Goal: Information Seeking & Learning: Stay updated

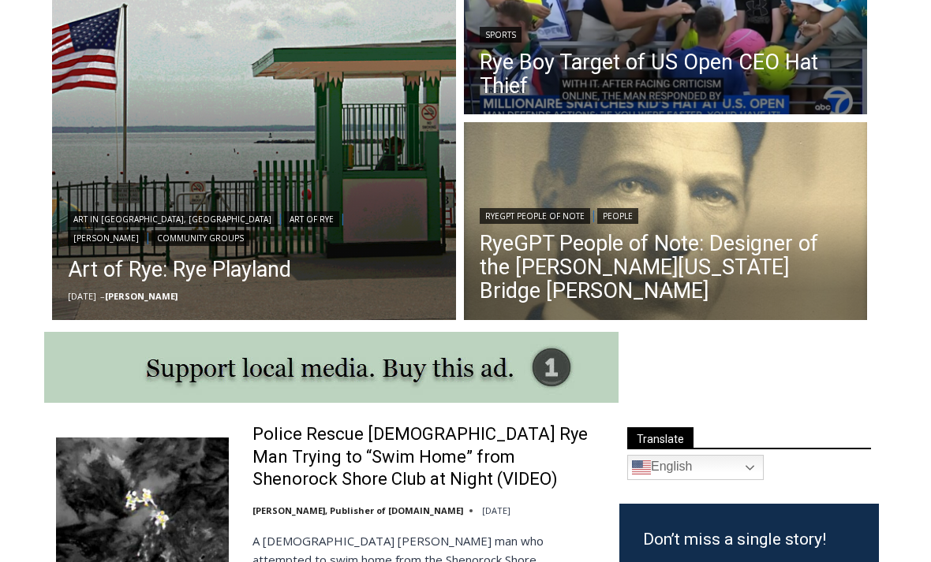
scroll to position [526, 0]
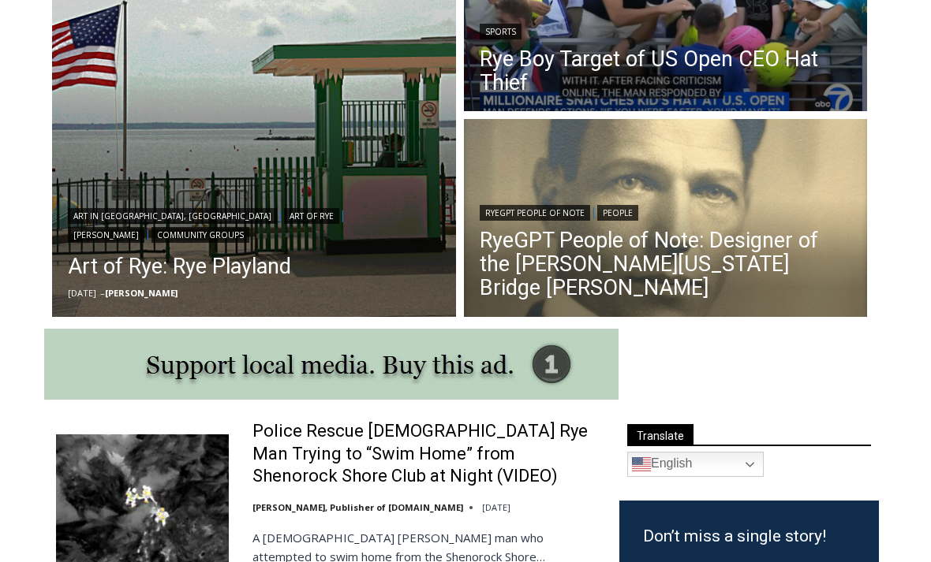
click at [308, 457] on link "Police Rescue [DEMOGRAPHIC_DATA] Rye Man Trying to “Swim Home” from Shenorock S…" at bounding box center [425, 455] width 346 height 68
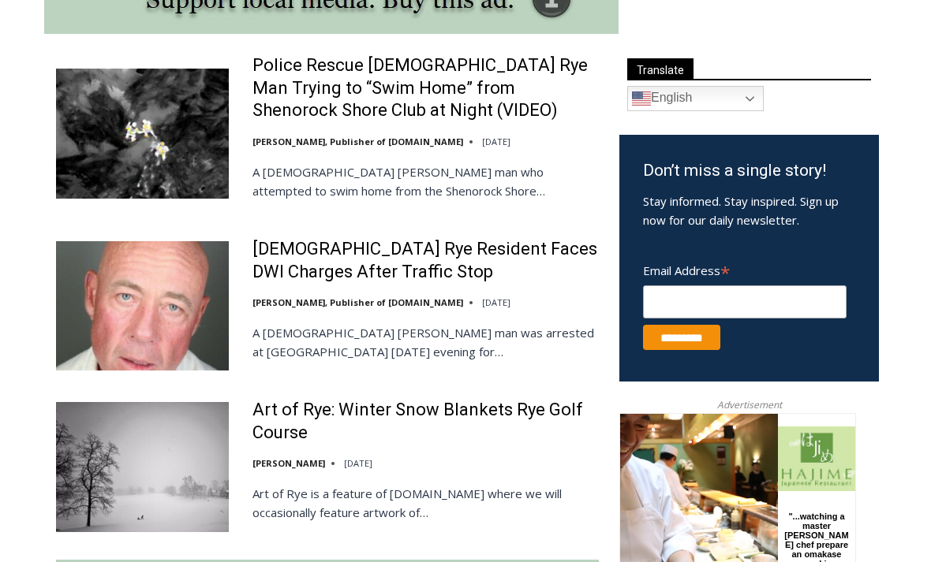
scroll to position [927, 0]
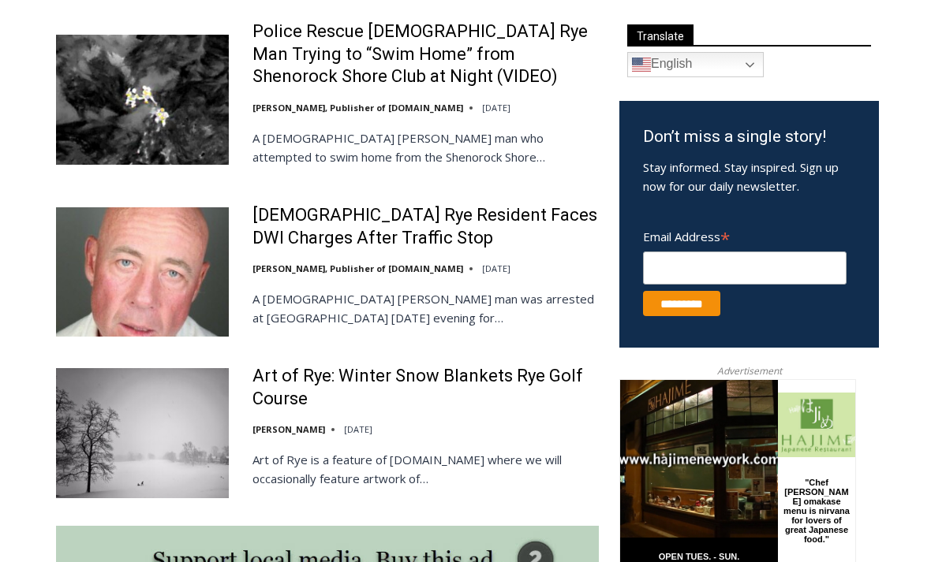
click at [294, 229] on link "[DEMOGRAPHIC_DATA] Rye Resident Faces DWI Charges After Traffic Stop" at bounding box center [425, 226] width 346 height 45
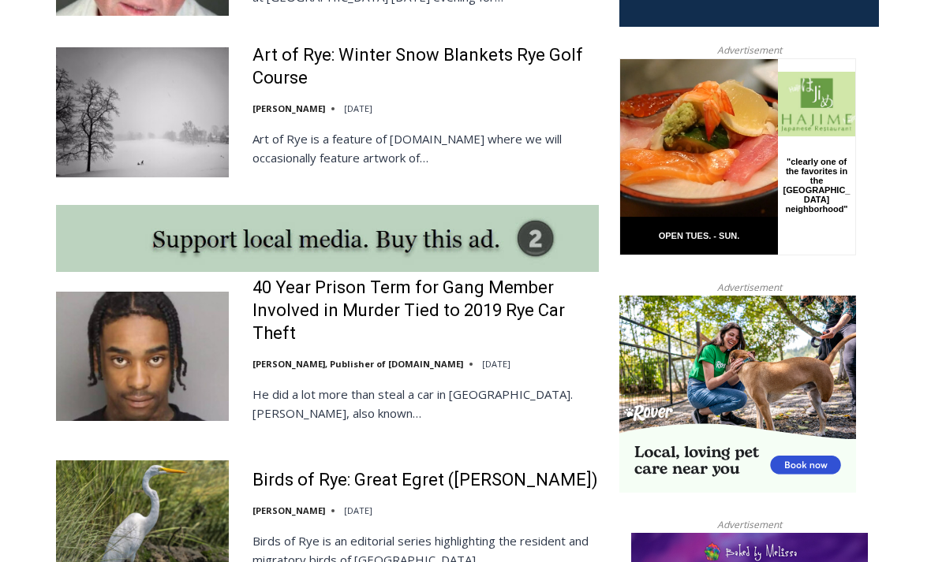
scroll to position [1248, 0]
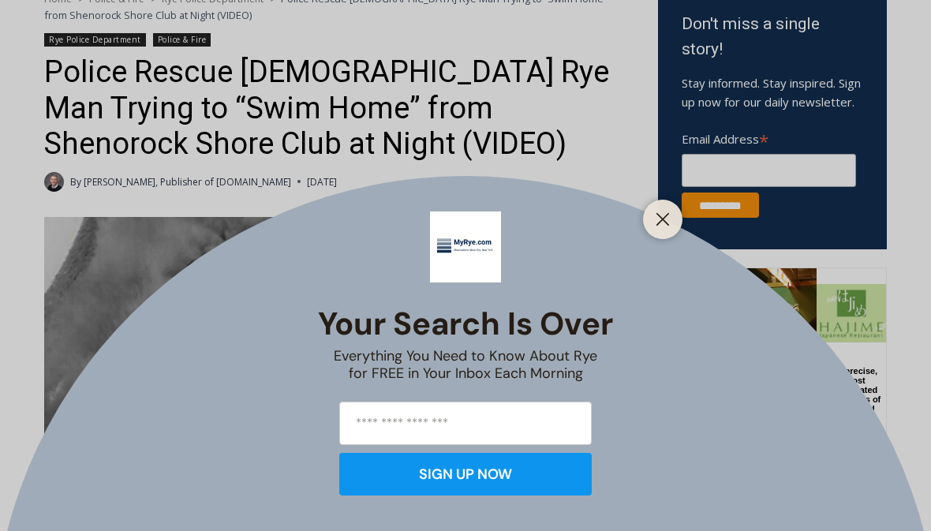
scroll to position [586, 0]
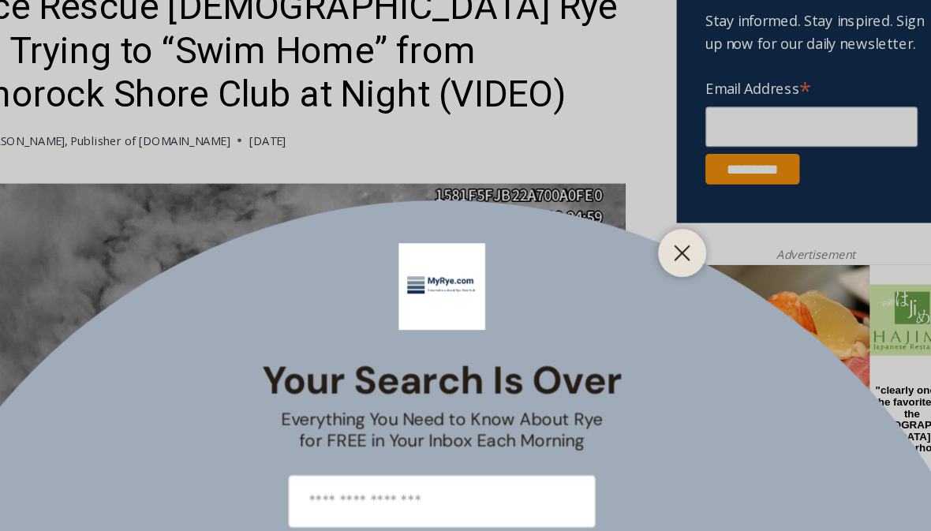
click at [651, 213] on button "Close" at bounding box center [662, 219] width 22 height 22
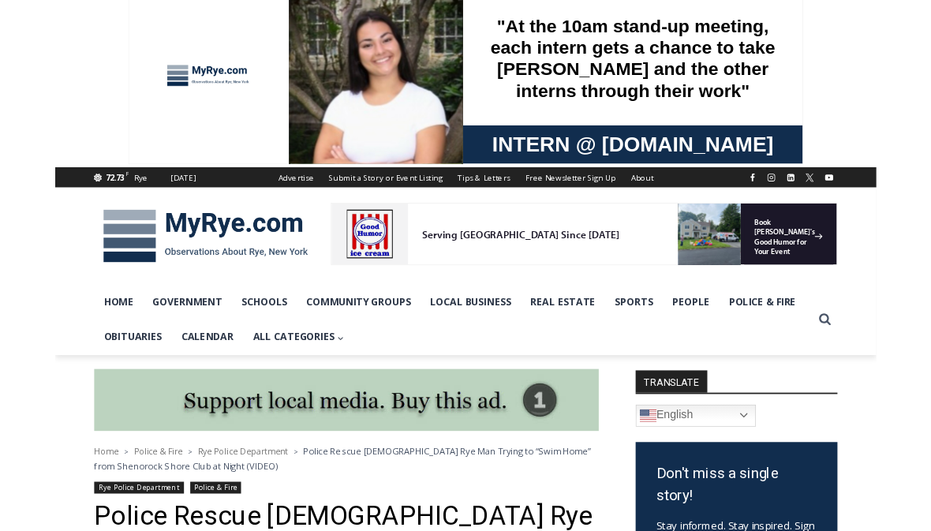
scroll to position [2225, 0]
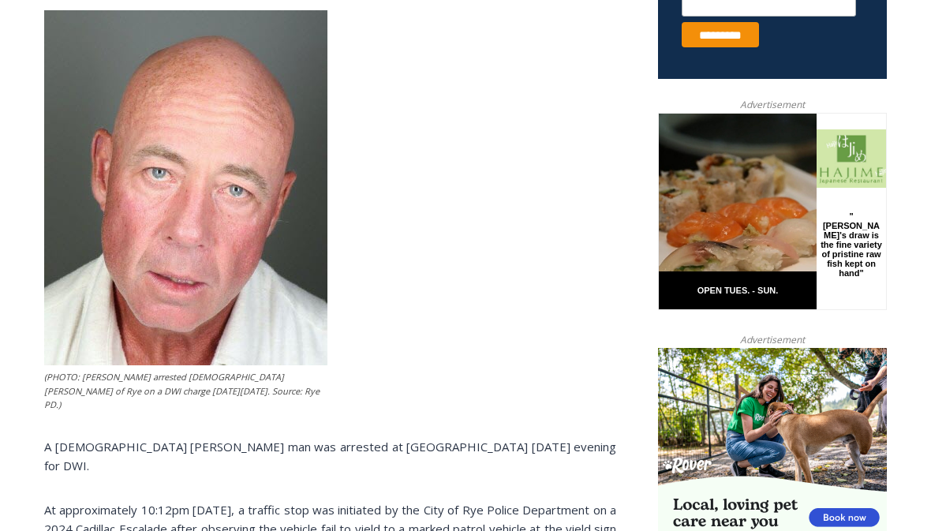
scroll to position [669, 0]
